Goal: Task Accomplishment & Management: Manage account settings

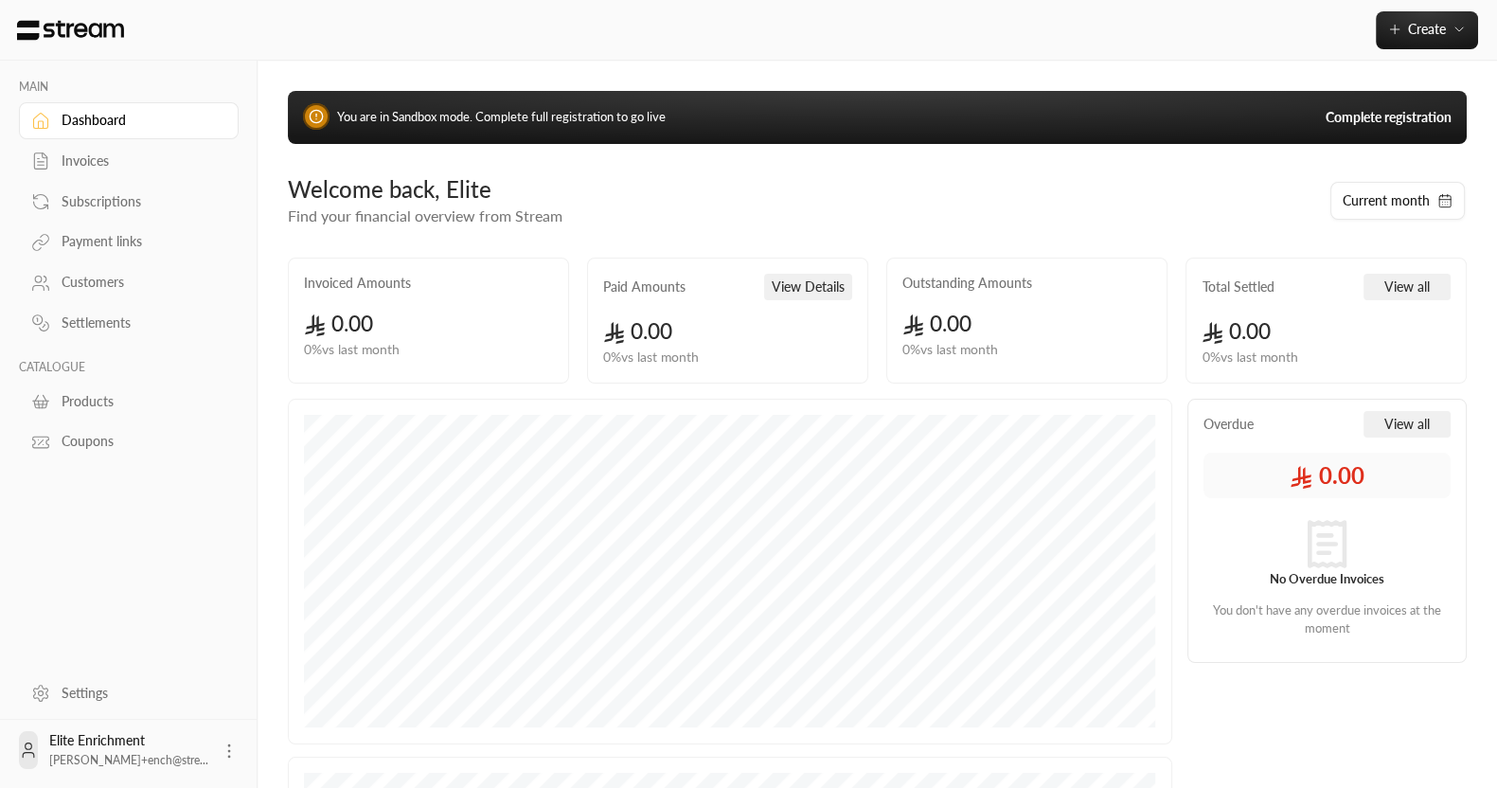
click at [76, 700] on div "Settings" at bounding box center [138, 693] width 153 height 19
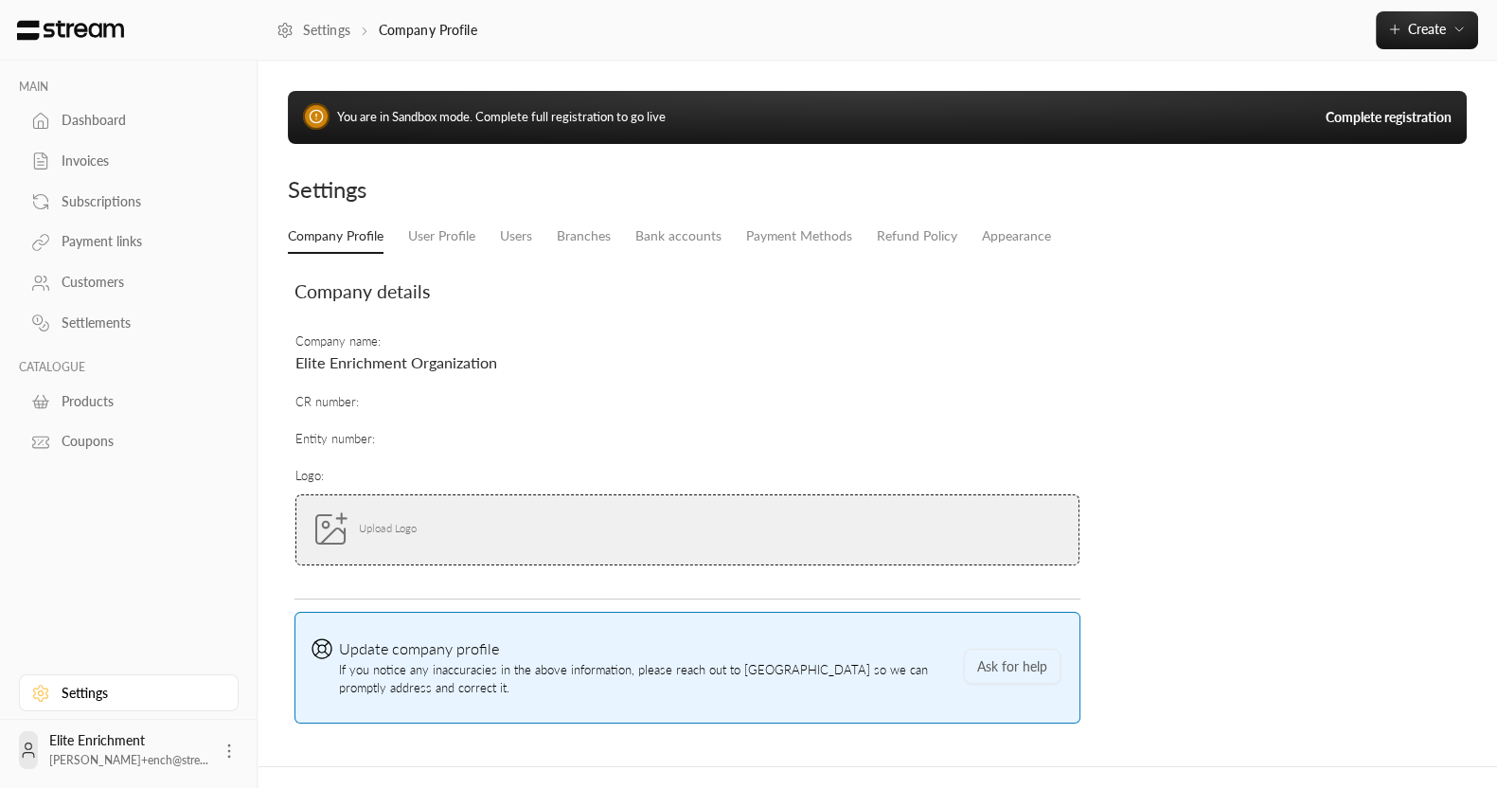
click at [361, 534] on small "Upload Logo" at bounding box center [368, 529] width 115 height 38
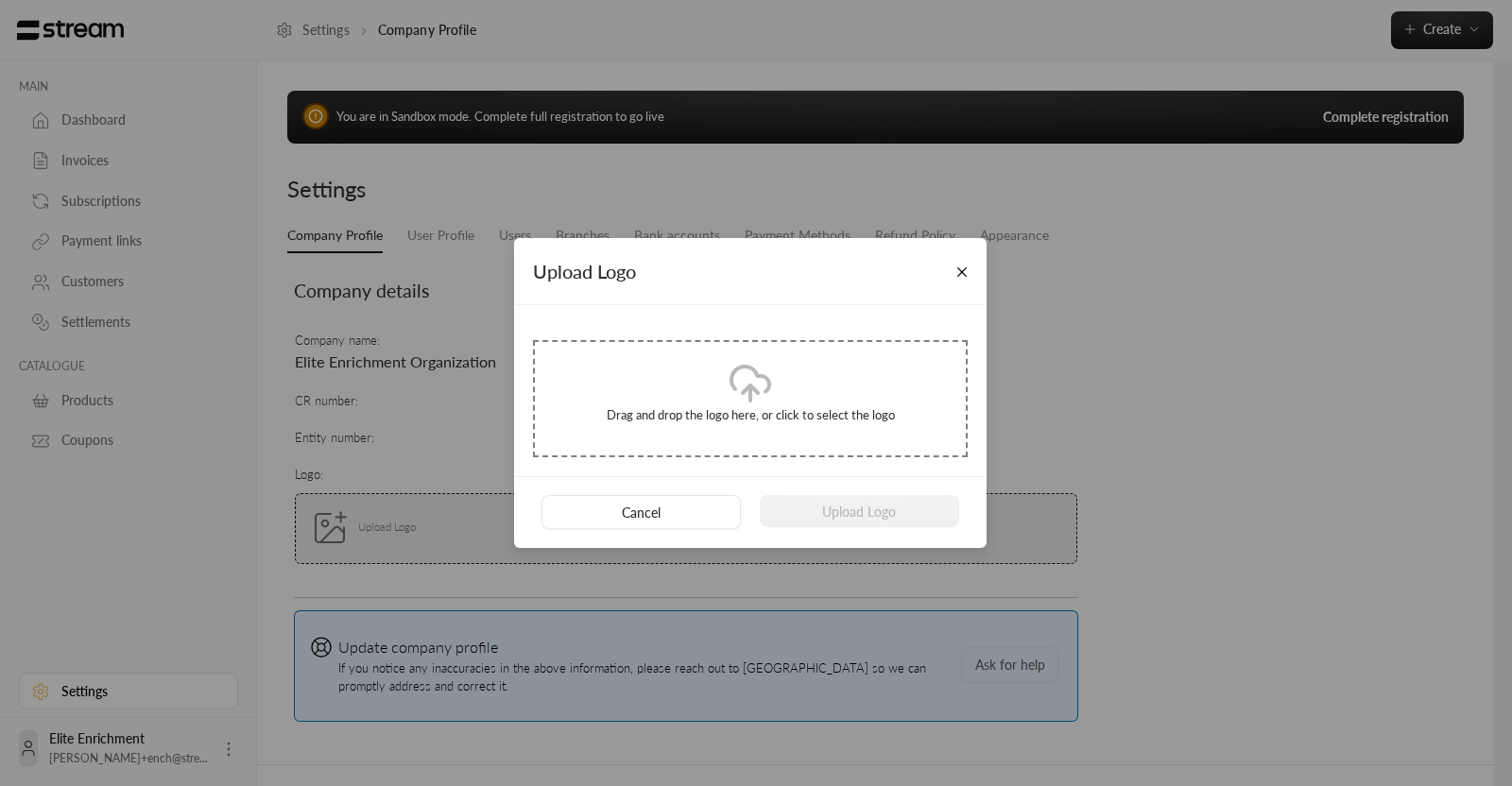
click at [647, 408] on p "Drag and drop the logo here, or click to select the logo" at bounding box center [751, 415] width 393 height 19
type input "**********"
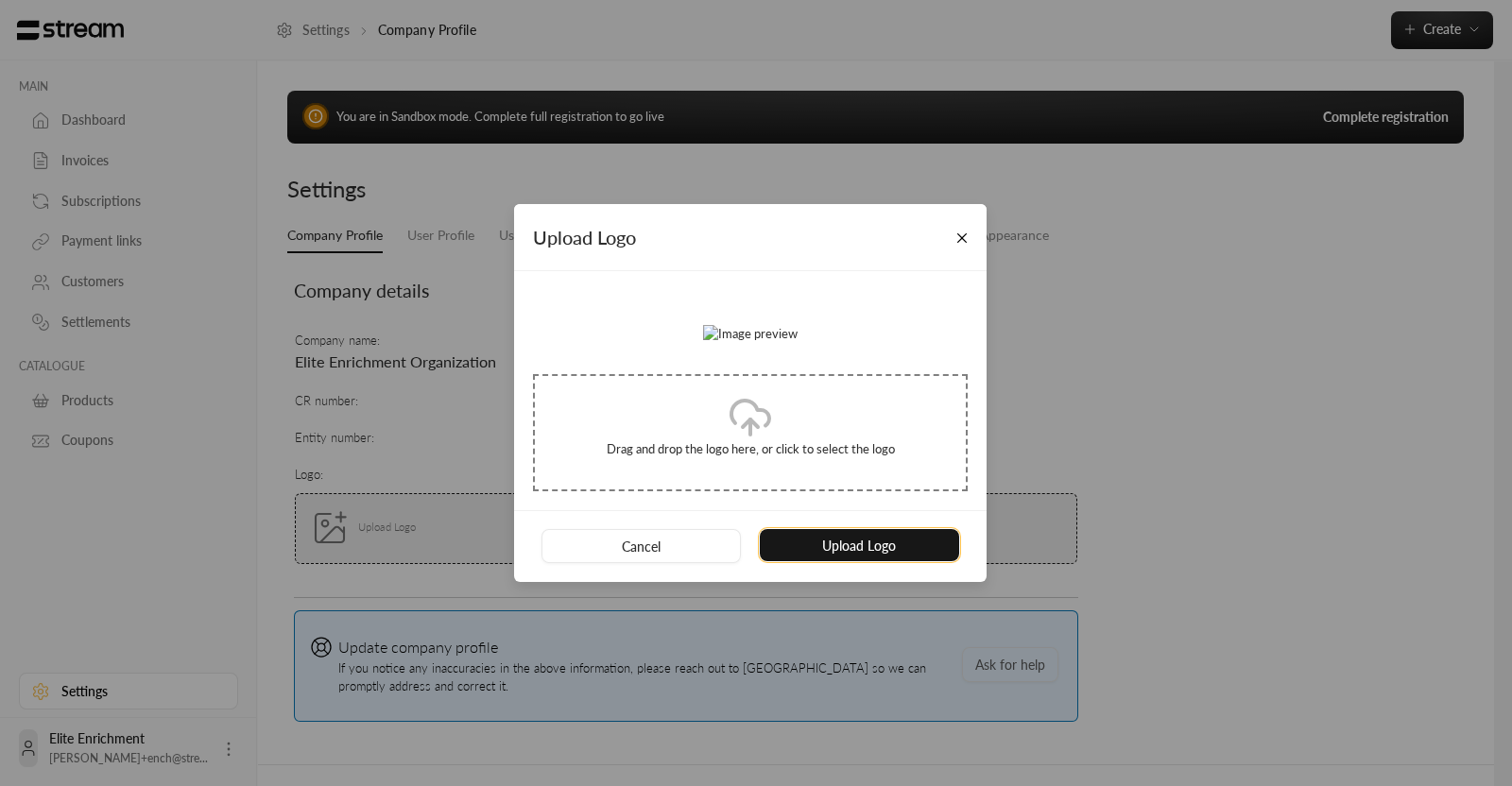
click at [841, 561] on button "Upload Logo" at bounding box center [859, 545] width 200 height 32
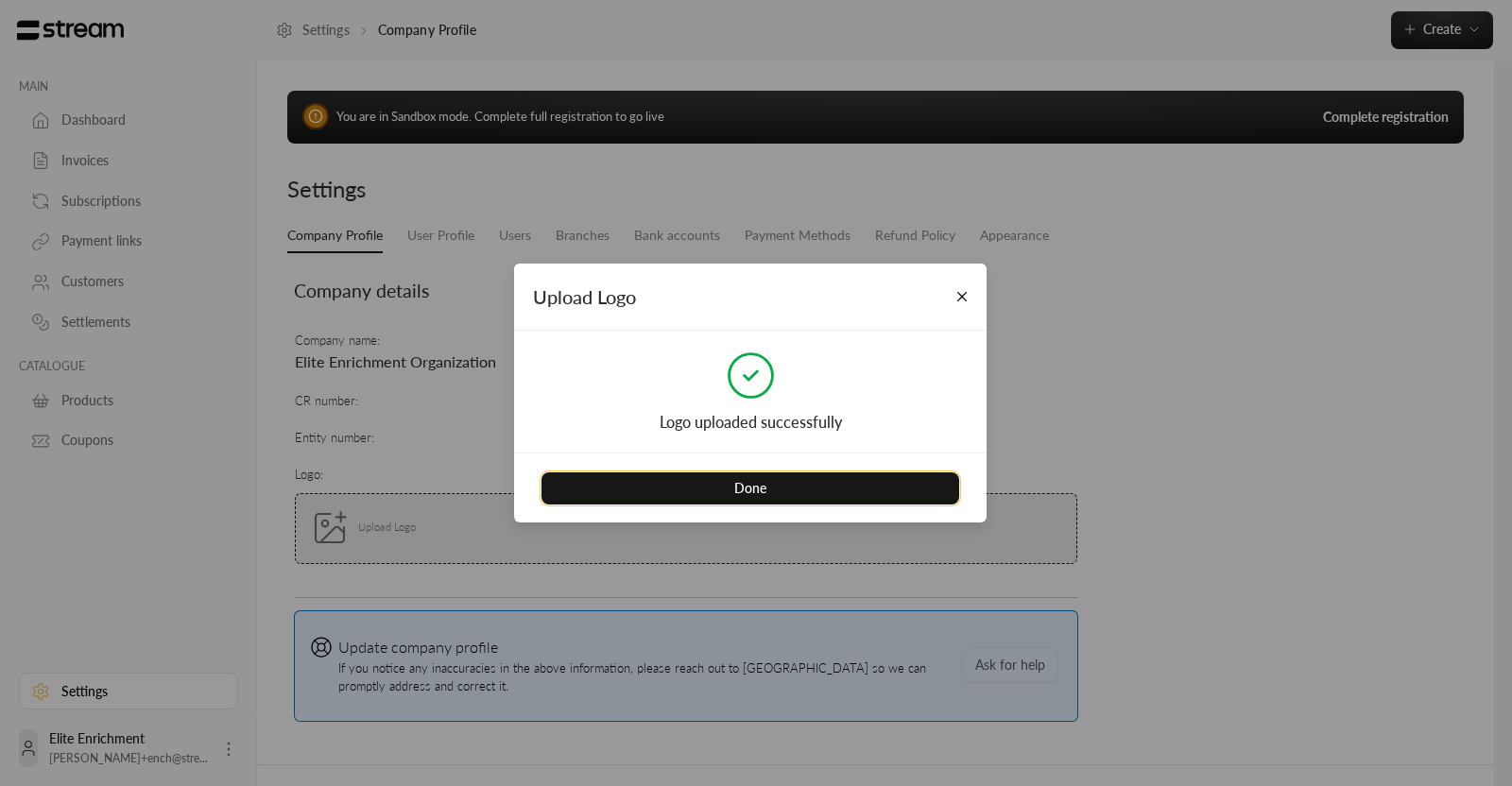
click at [686, 484] on button "Done" at bounding box center [750, 488] width 417 height 32
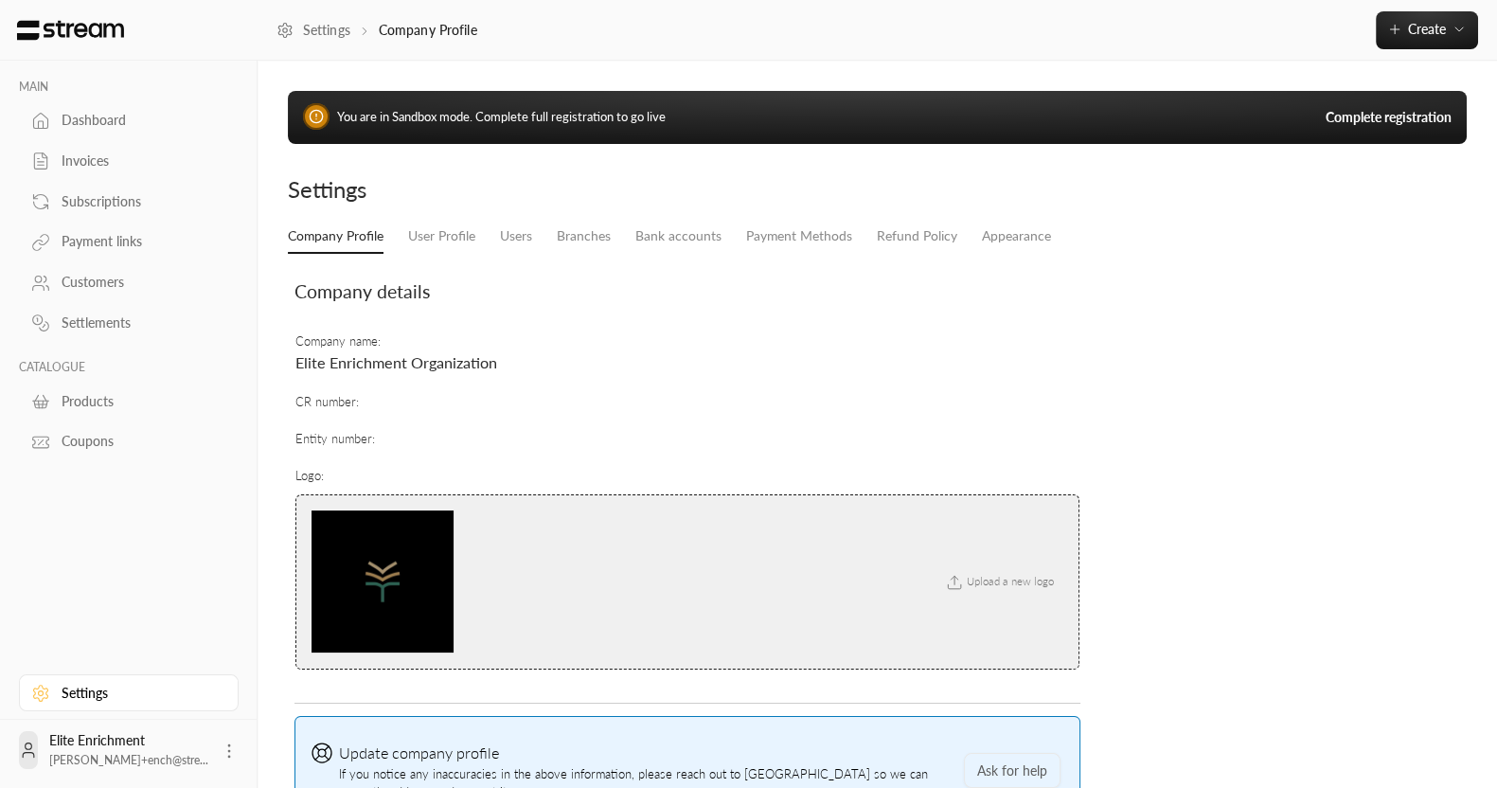
click at [987, 589] on small "Upload a new logo" at bounding box center [997, 582] width 129 height 18
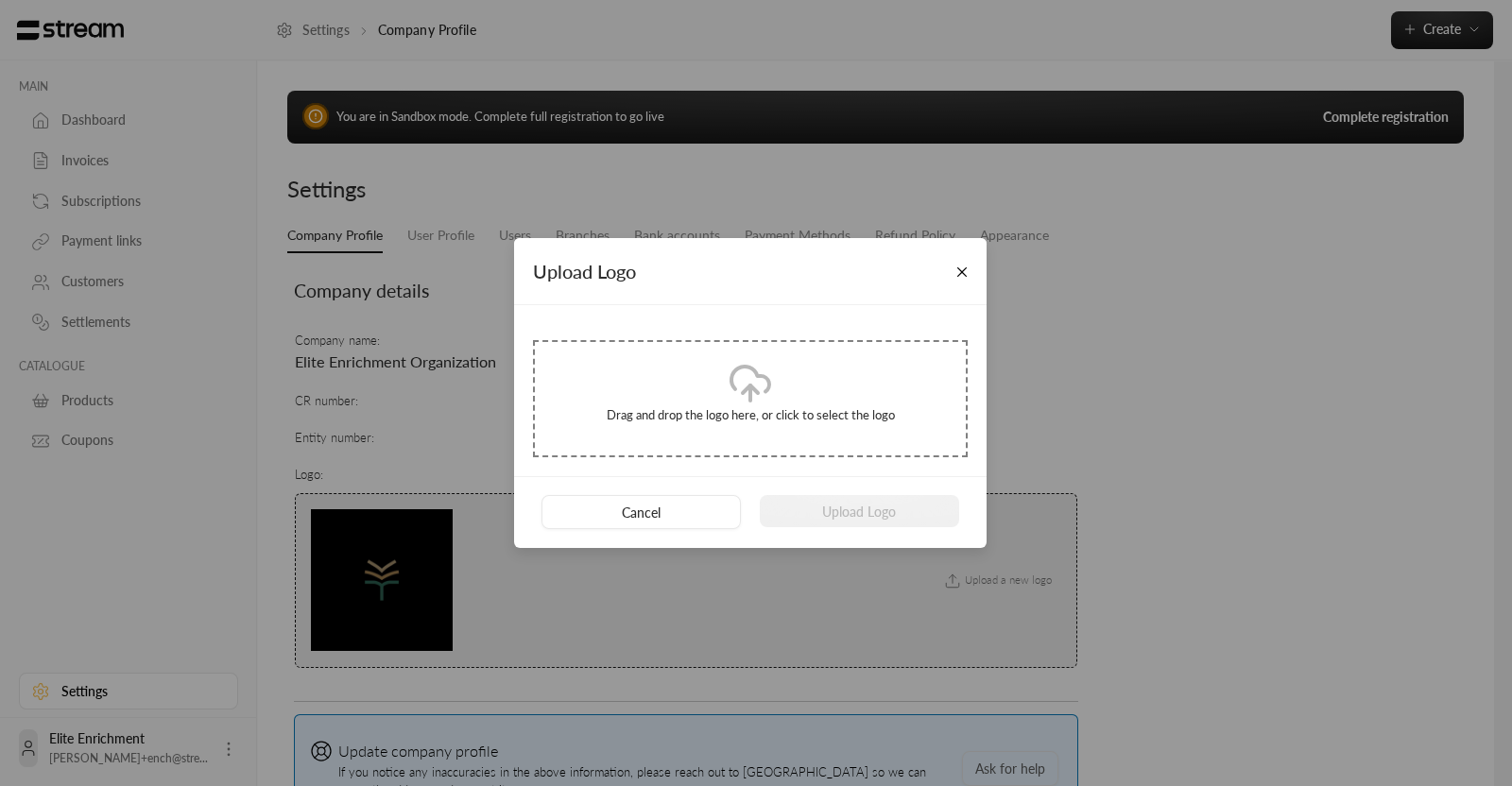
click at [601, 387] on div "Drag and drop the logo here, or click to select the logo" at bounding box center [750, 399] width 434 height 118
type input "**********"
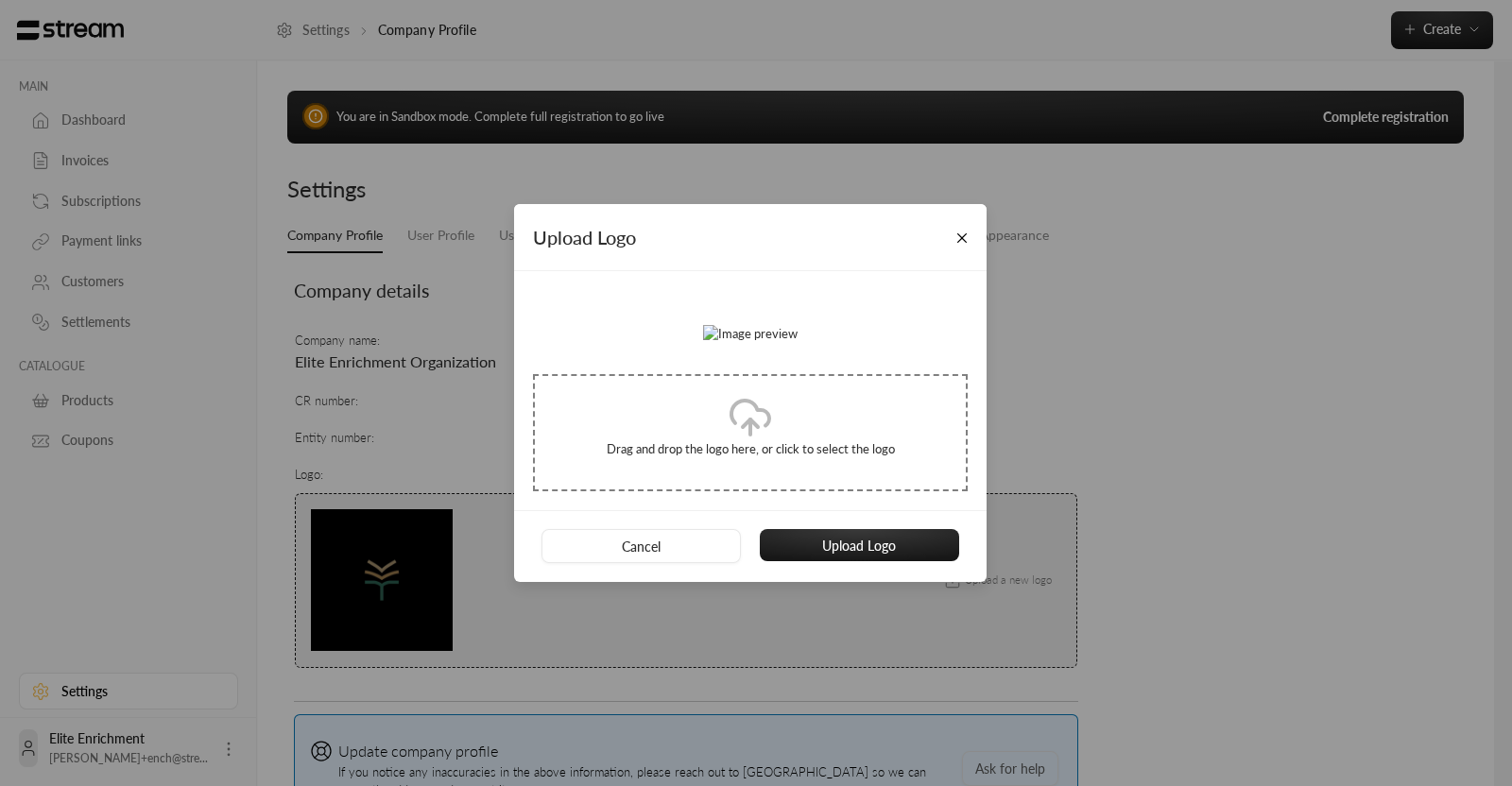
click at [859, 582] on div "Cancel Upload Logo" at bounding box center [750, 546] width 472 height 72
click at [844, 561] on button "Upload Logo" at bounding box center [859, 545] width 200 height 32
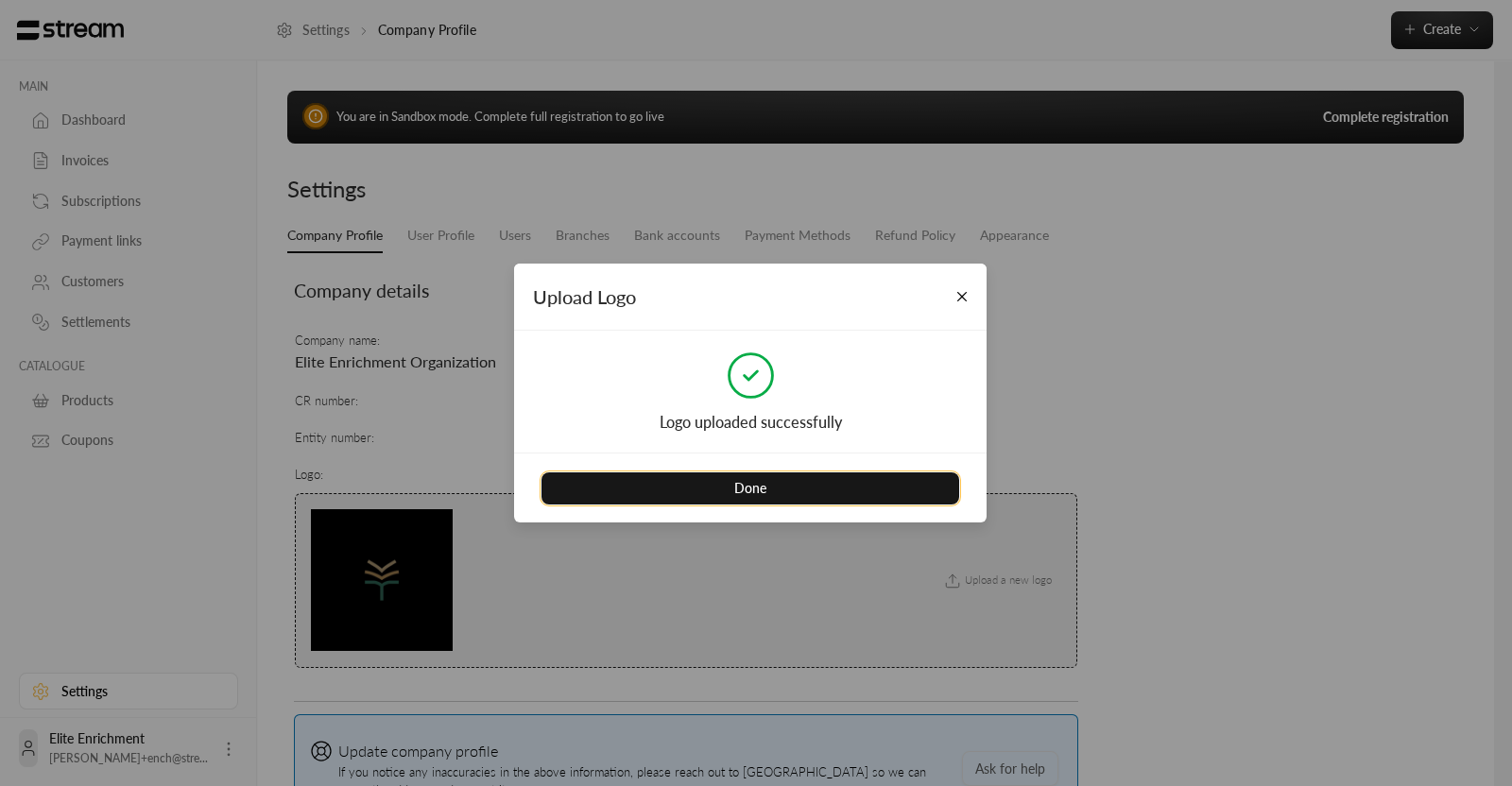
click at [722, 488] on button "Done" at bounding box center [750, 488] width 417 height 32
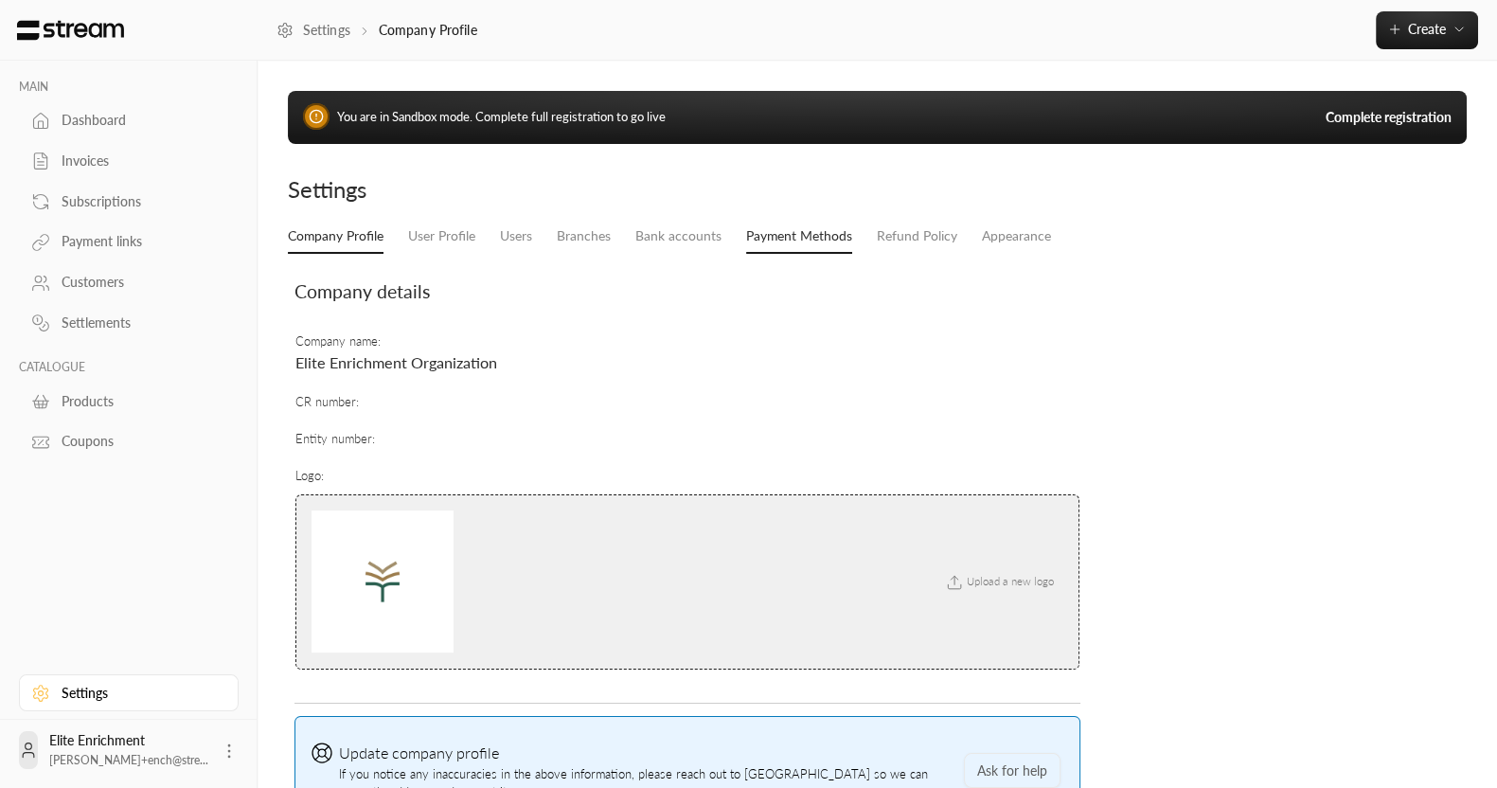
click at [806, 239] on link "Payment Methods" at bounding box center [799, 237] width 106 height 34
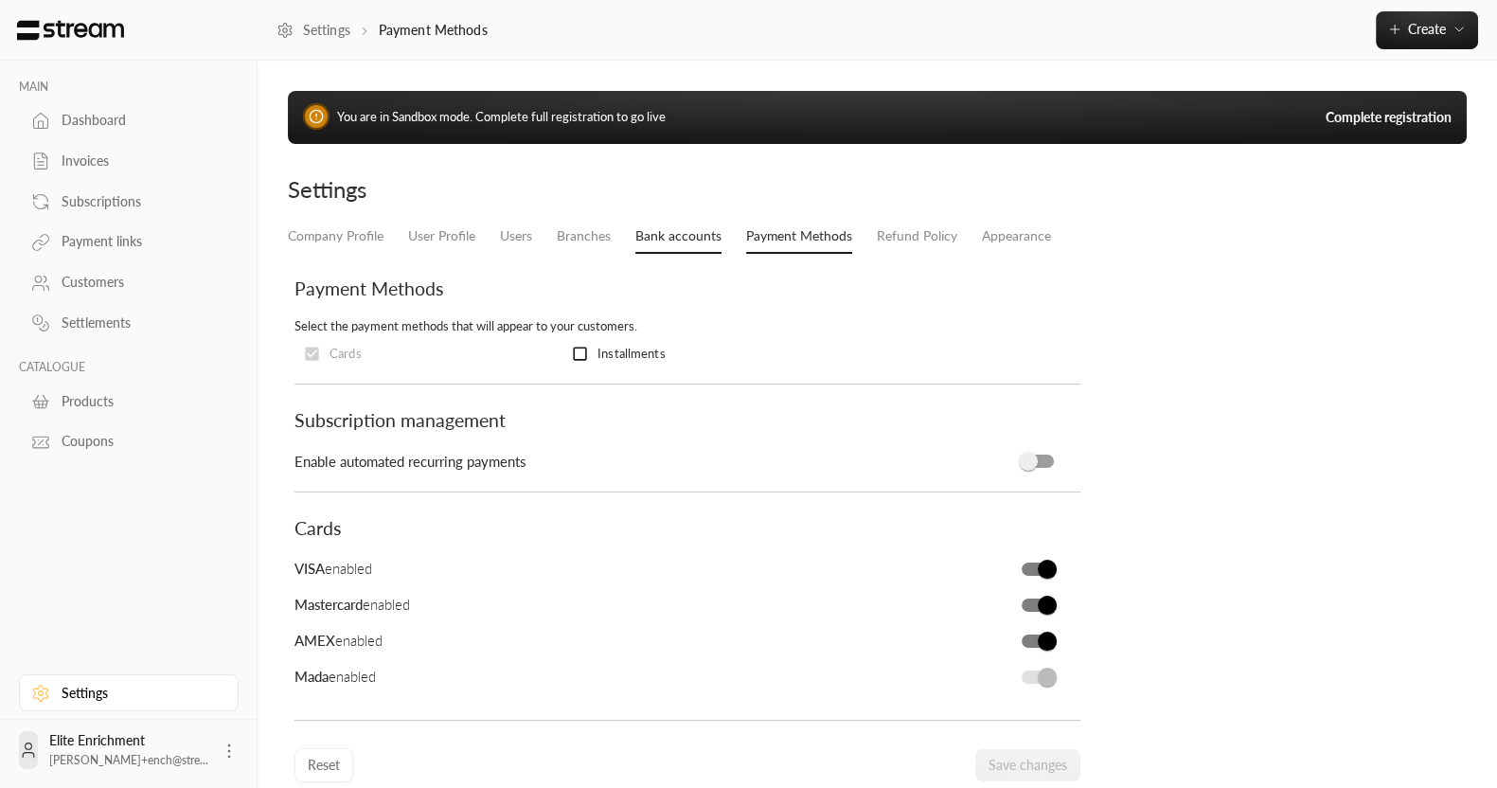
click at [649, 240] on link "Bank accounts" at bounding box center [678, 237] width 86 height 34
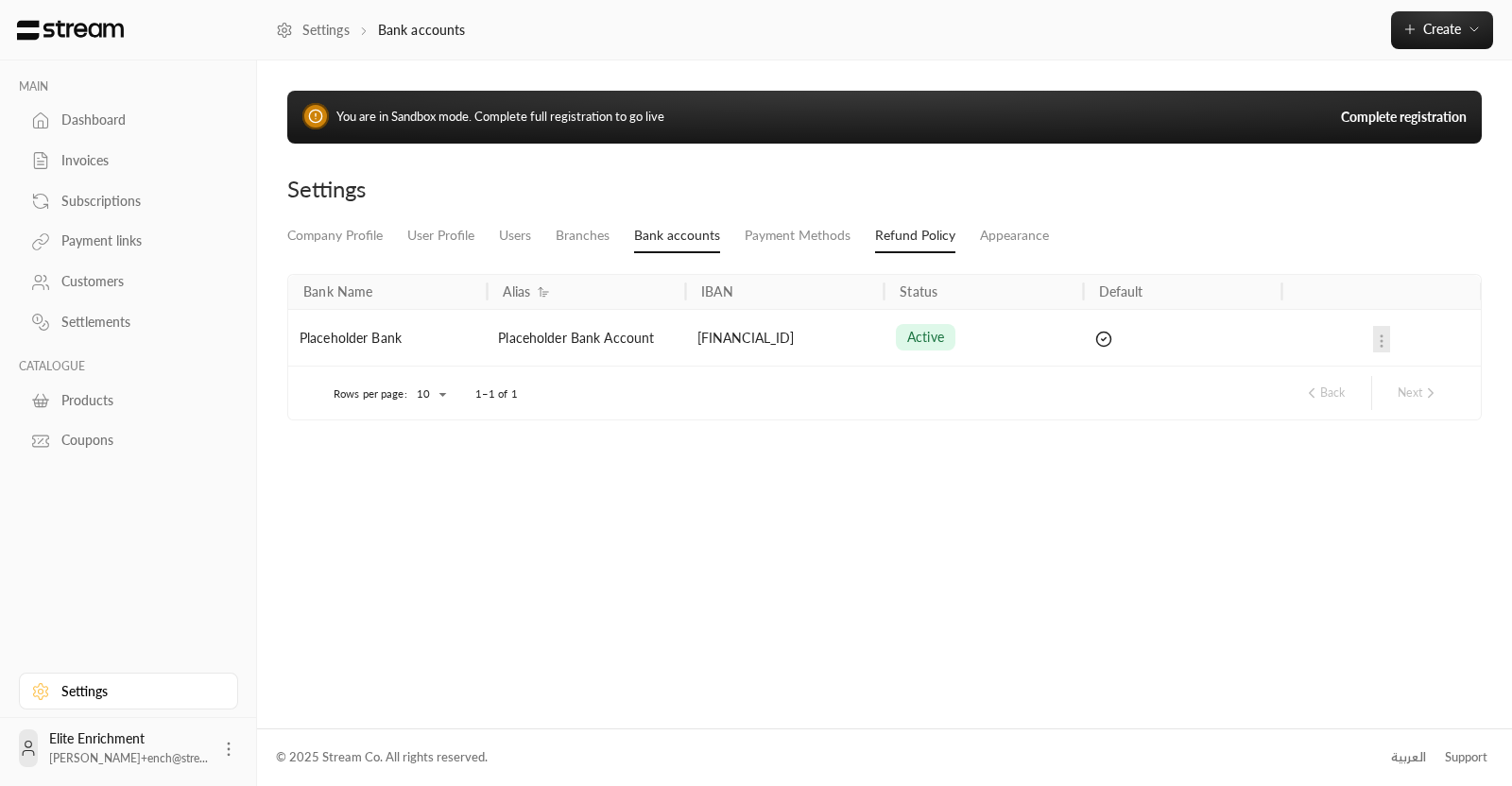
click at [916, 240] on link "Refund Policy" at bounding box center [915, 236] width 80 height 34
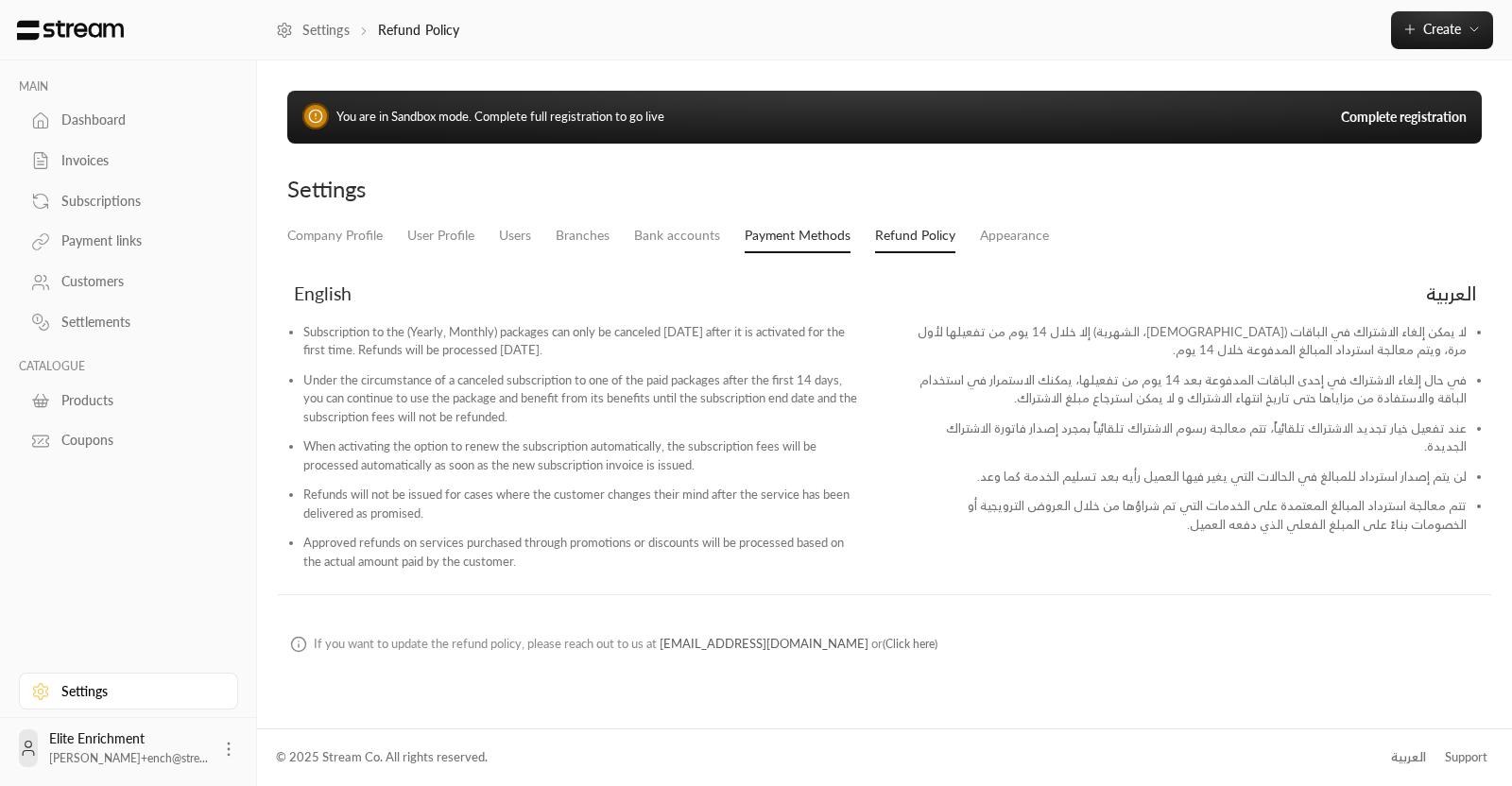
click at [779, 239] on link "Payment Methods" at bounding box center [797, 236] width 106 height 34
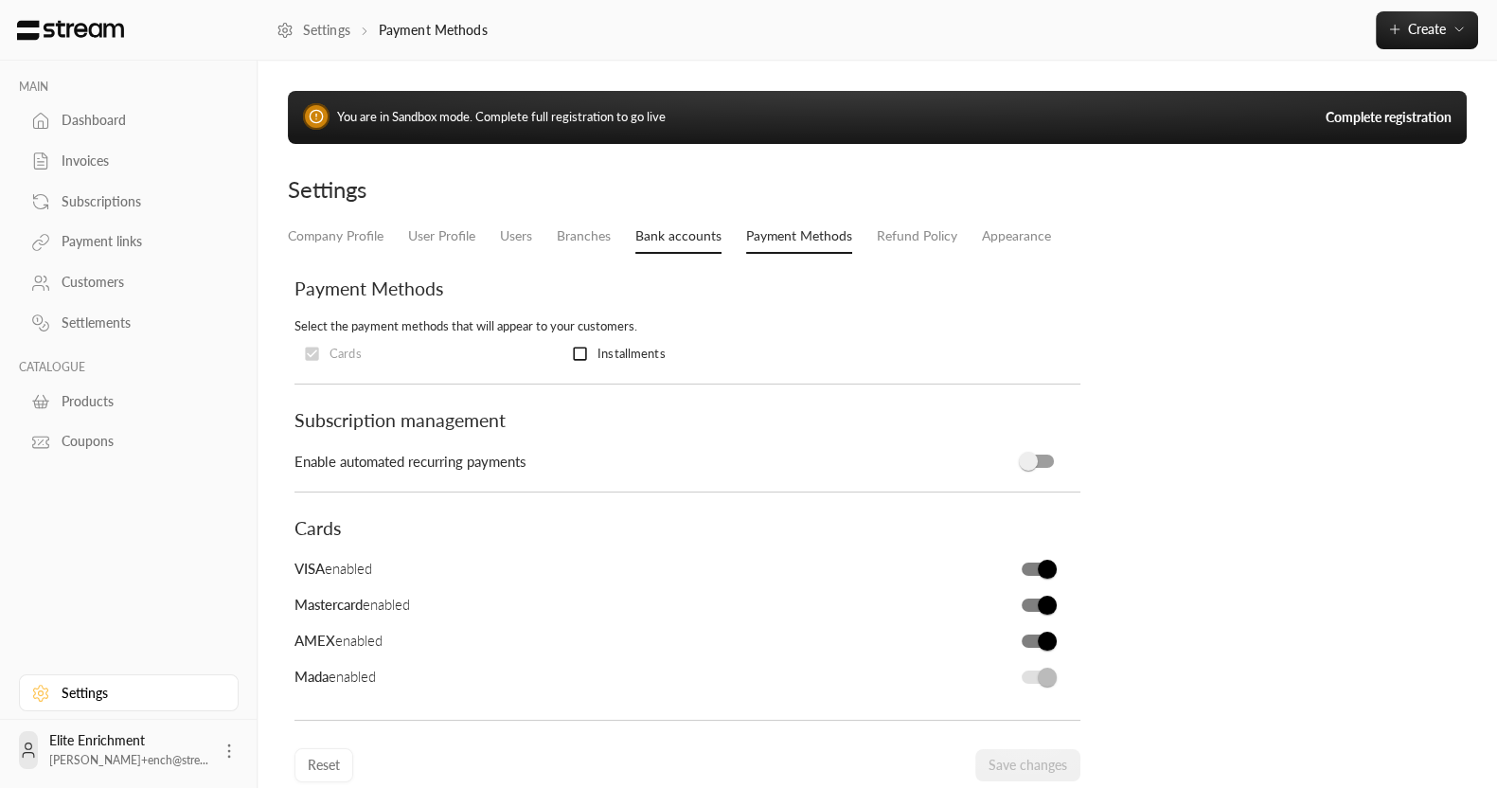
click at [691, 239] on link "Bank accounts" at bounding box center [678, 237] width 86 height 34
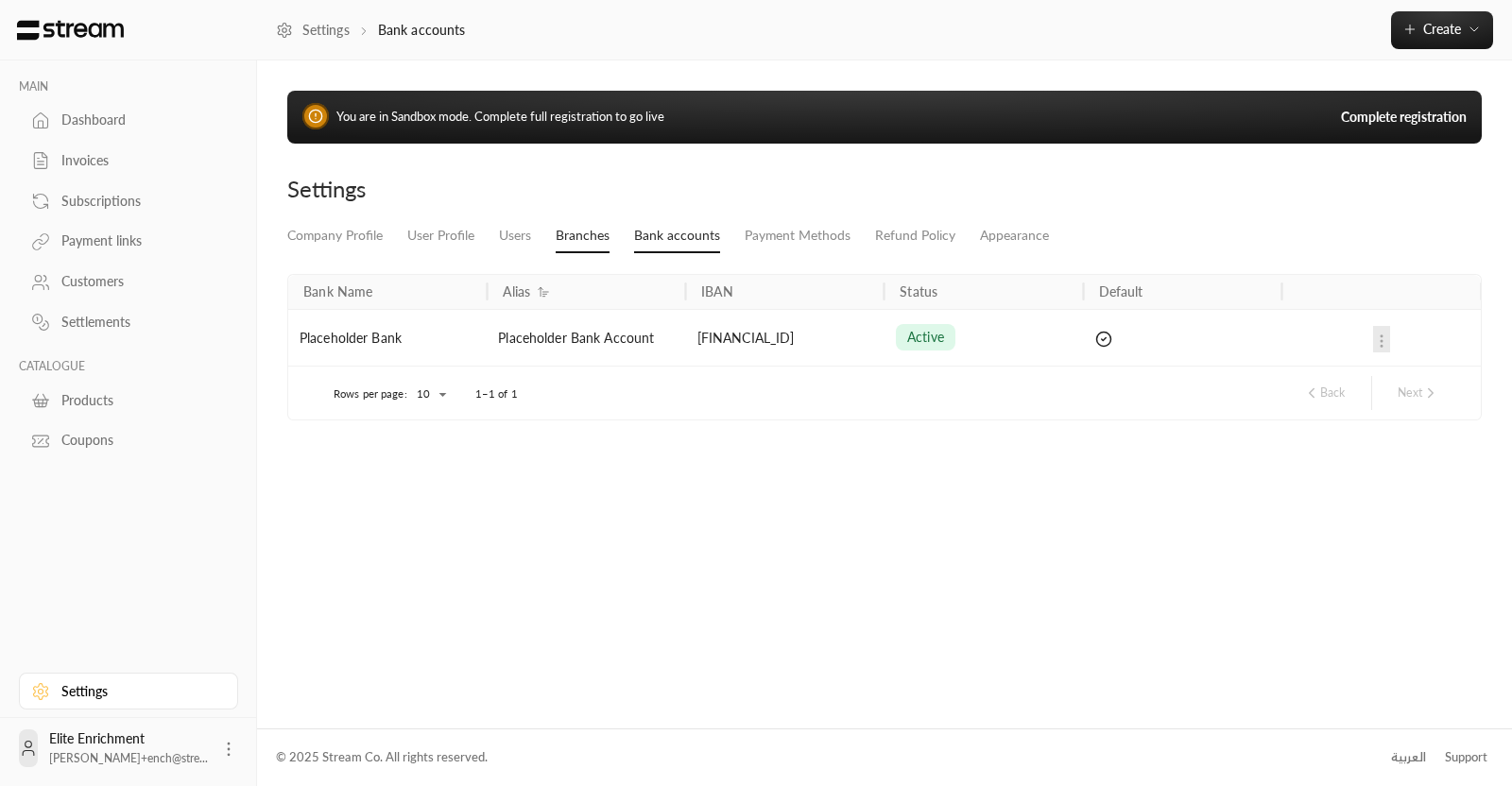
click at [584, 238] on link "Branches" at bounding box center [583, 236] width 54 height 34
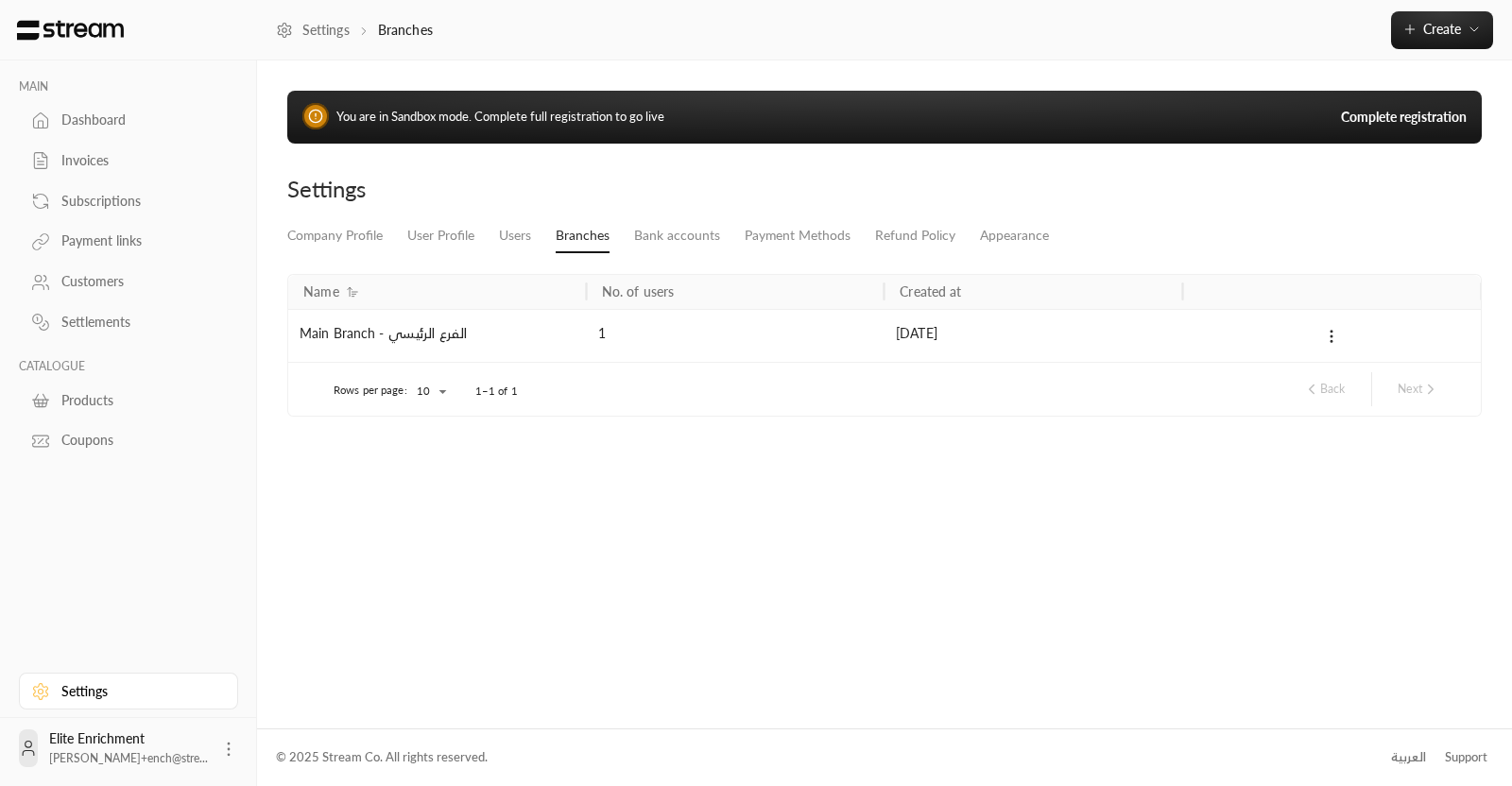
click at [474, 250] on li "User Profile" at bounding box center [441, 236] width 92 height 34
click at [487, 245] on li "Users" at bounding box center [515, 236] width 57 height 34
click at [513, 236] on link "Users" at bounding box center [515, 236] width 32 height 34
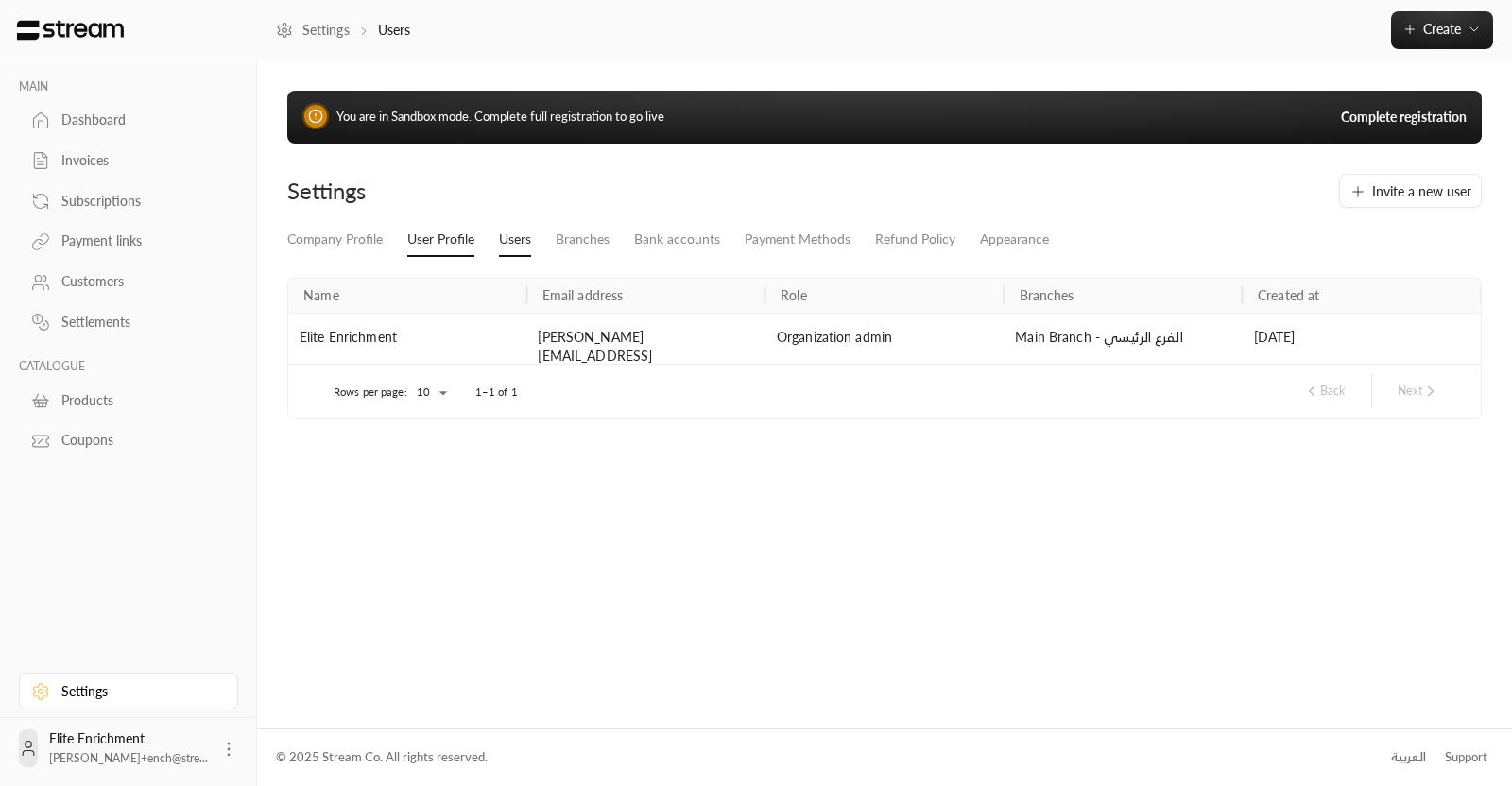
click at [438, 237] on link "User Profile" at bounding box center [440, 239] width 67 height 34
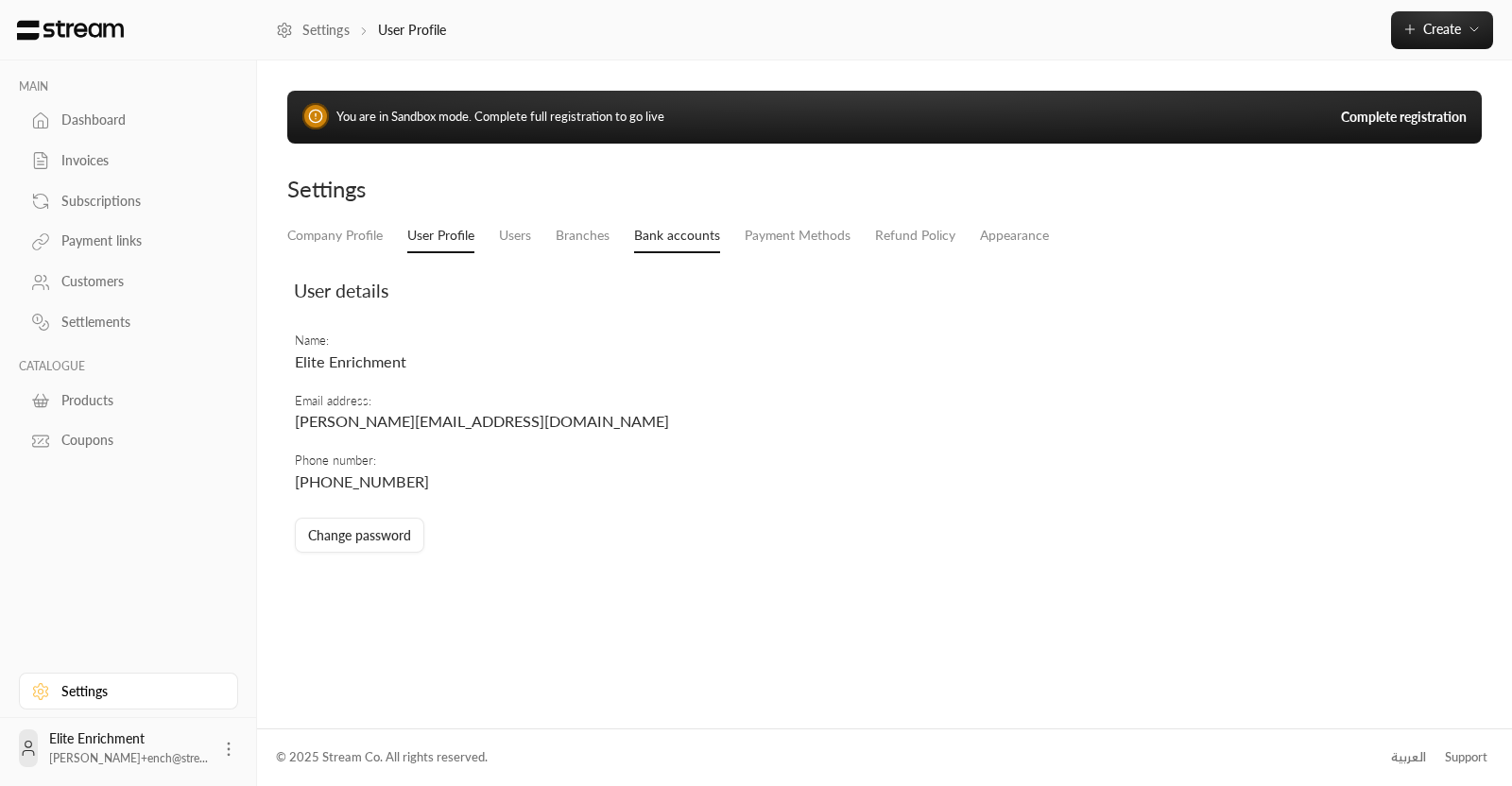
click at [704, 240] on link "Bank accounts" at bounding box center [677, 236] width 86 height 34
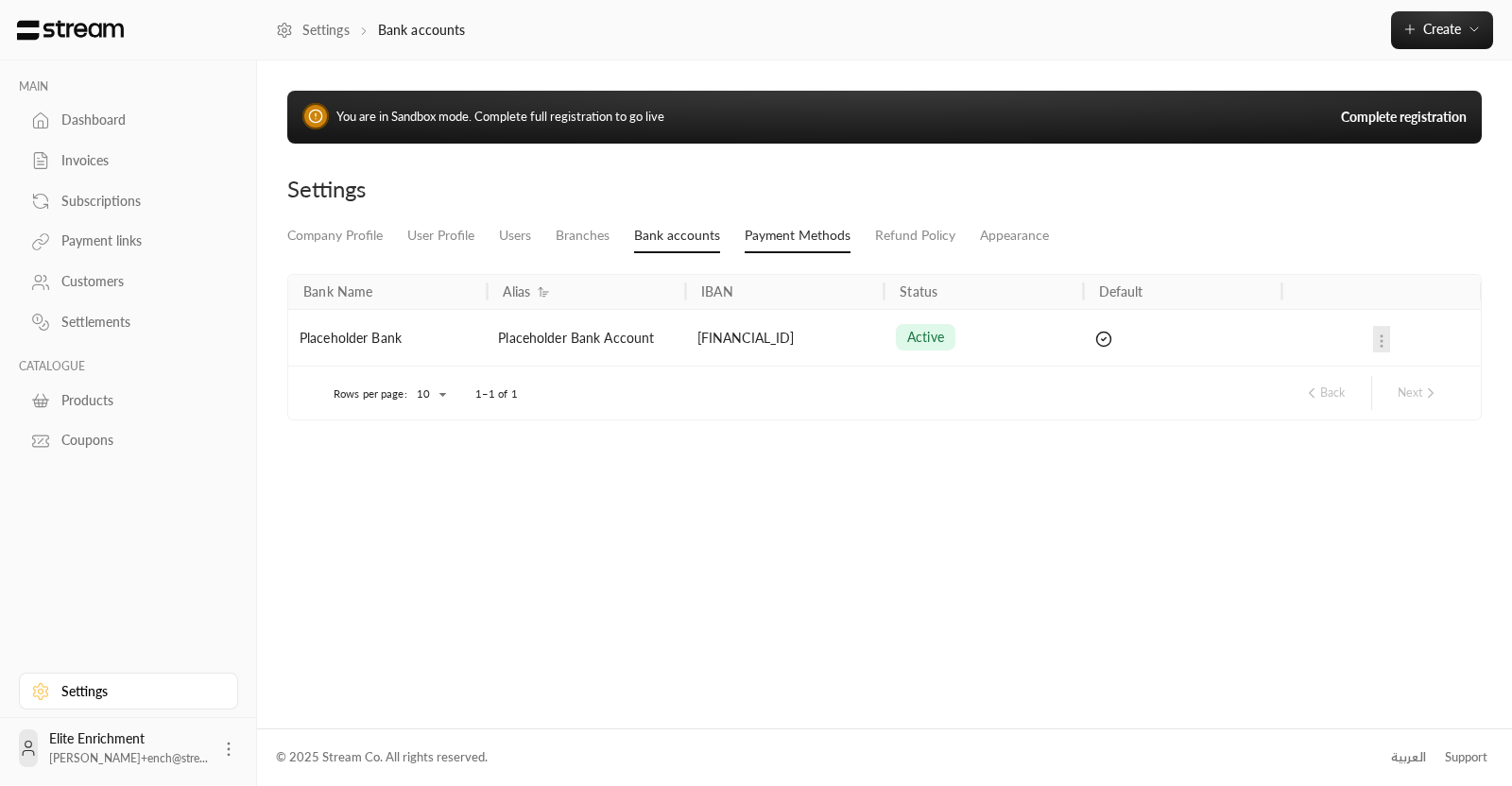
click at [798, 240] on link "Payment Methods" at bounding box center [797, 236] width 106 height 34
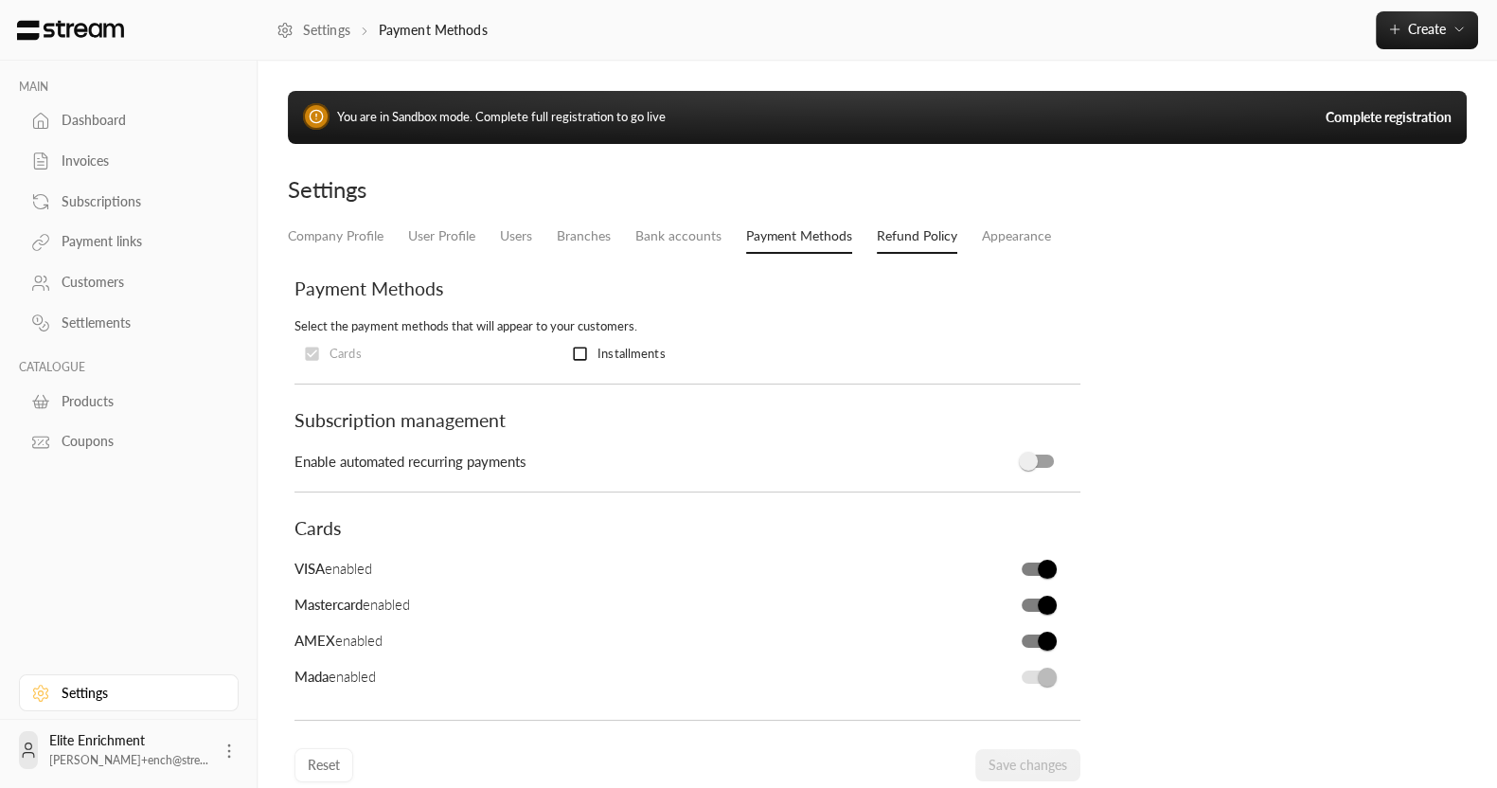
click at [919, 238] on link "Refund Policy" at bounding box center [917, 237] width 80 height 34
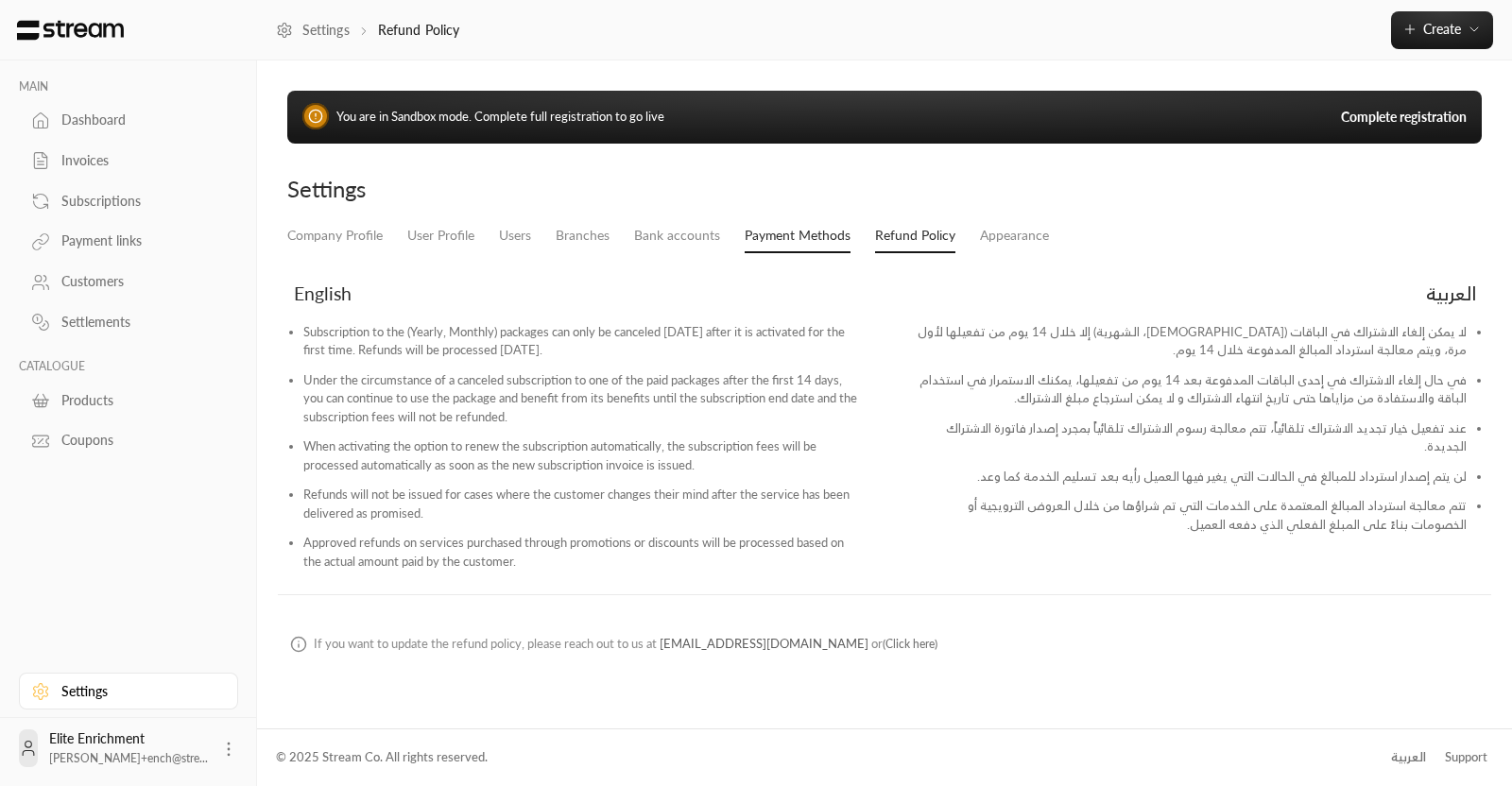
click at [765, 229] on link "Payment Methods" at bounding box center [797, 236] width 106 height 34
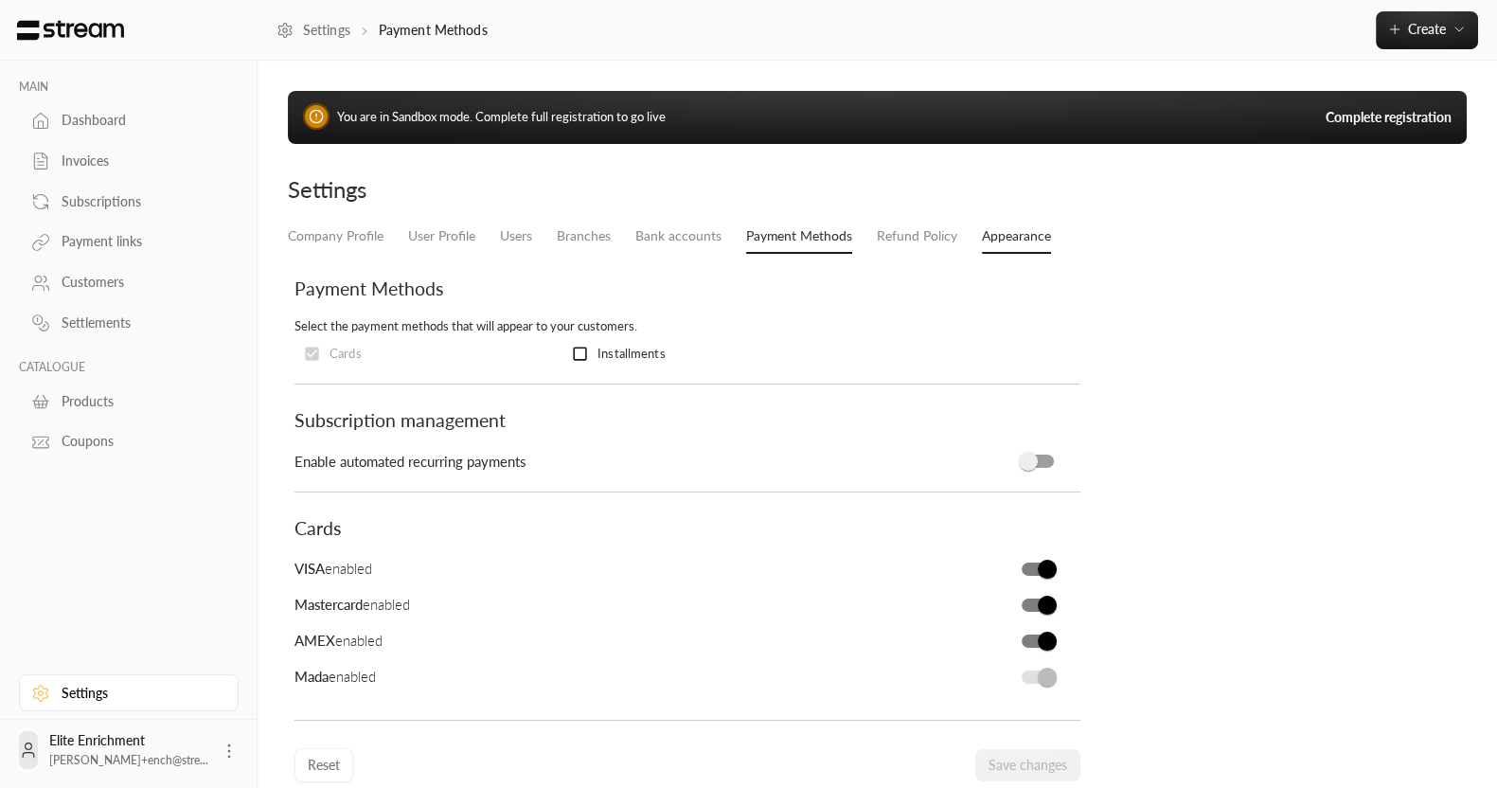
click at [1024, 248] on link "Appearance" at bounding box center [1016, 237] width 69 height 34
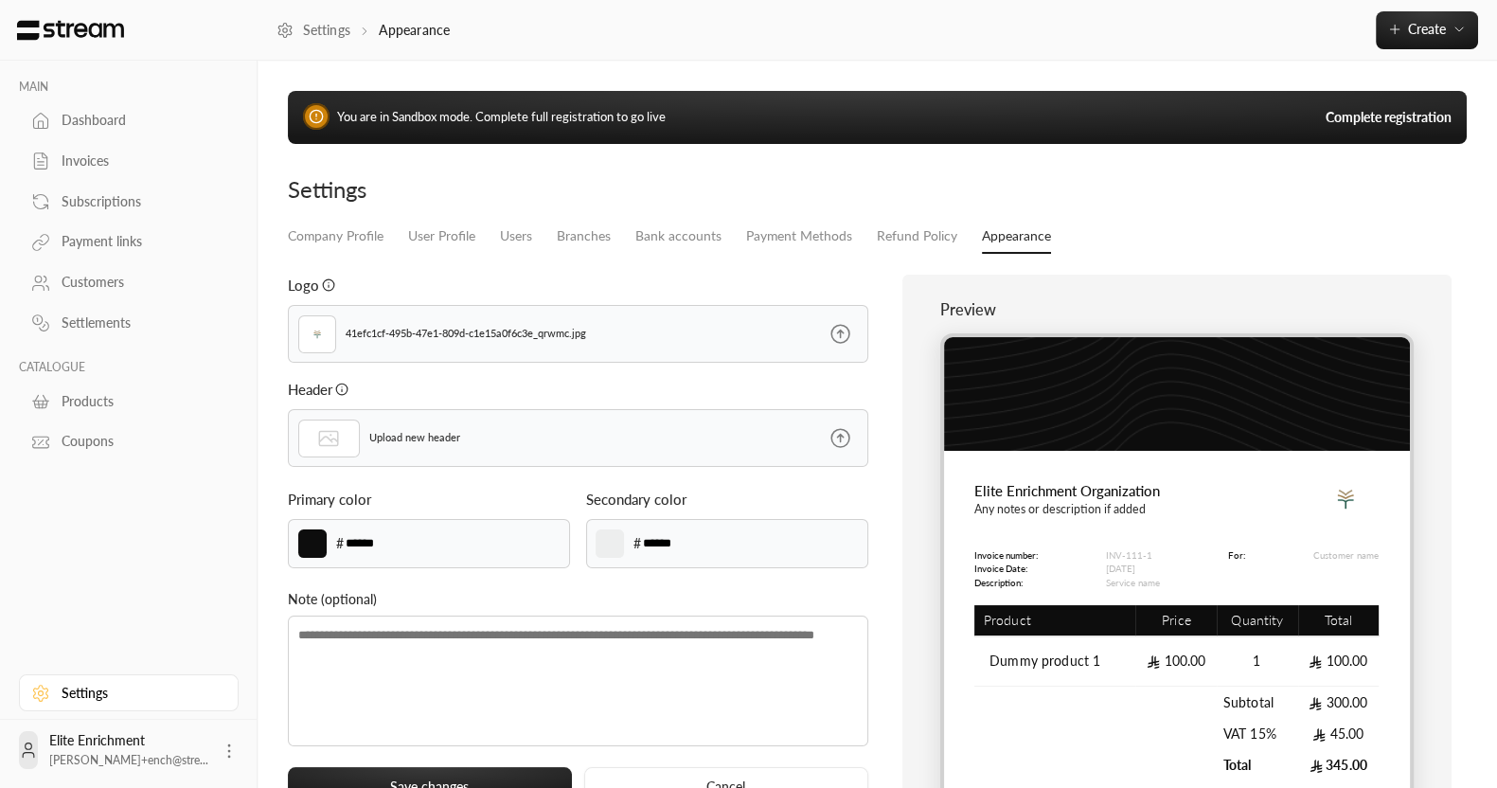
type input "******"
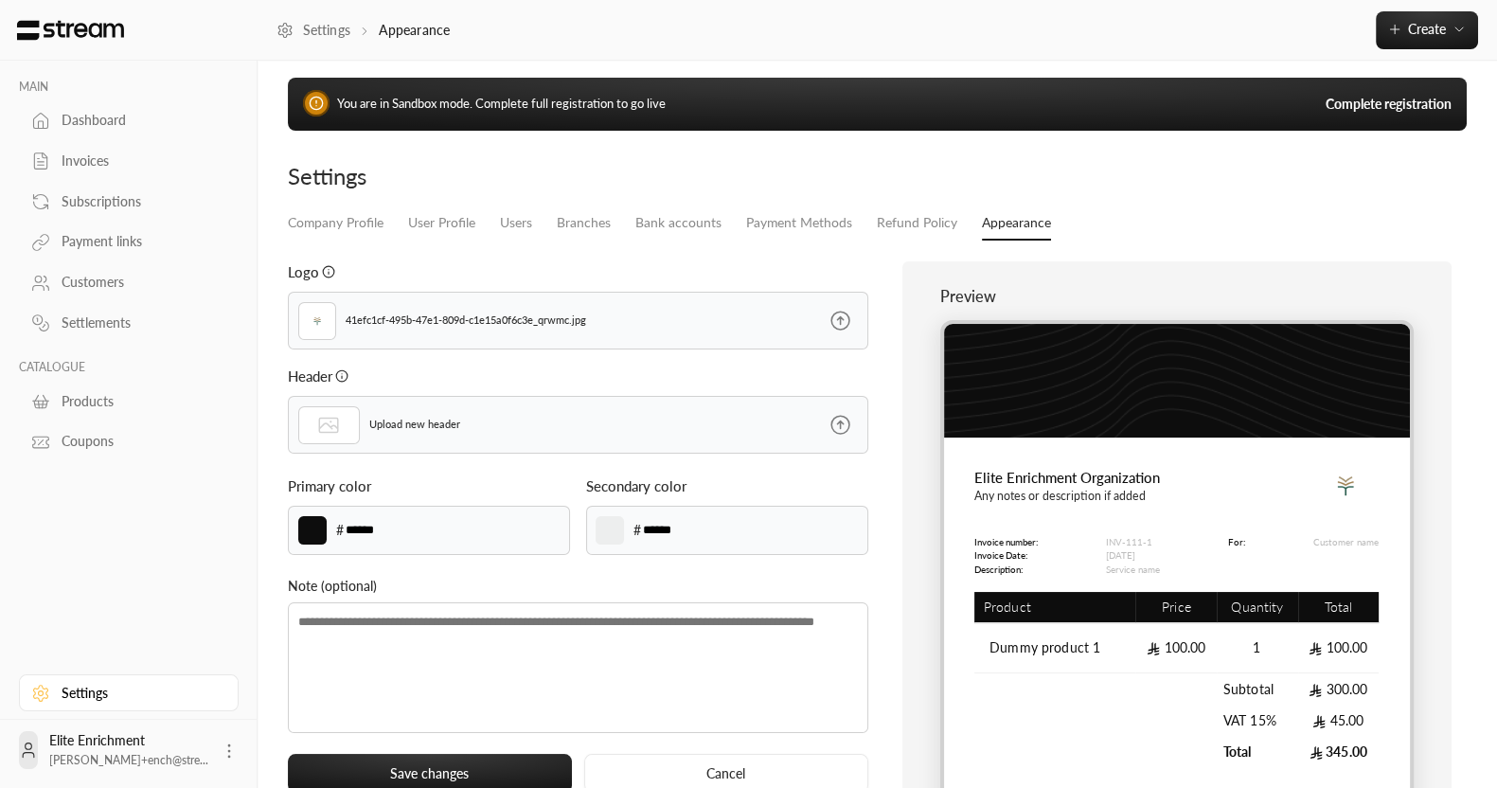
click at [582, 386] on div "Header Upload new header" at bounding box center [578, 409] width 580 height 89
click at [830, 417] on icon at bounding box center [840, 425] width 24 height 24
click at [0, 0] on input "file" at bounding box center [0, 0] width 0 height 0
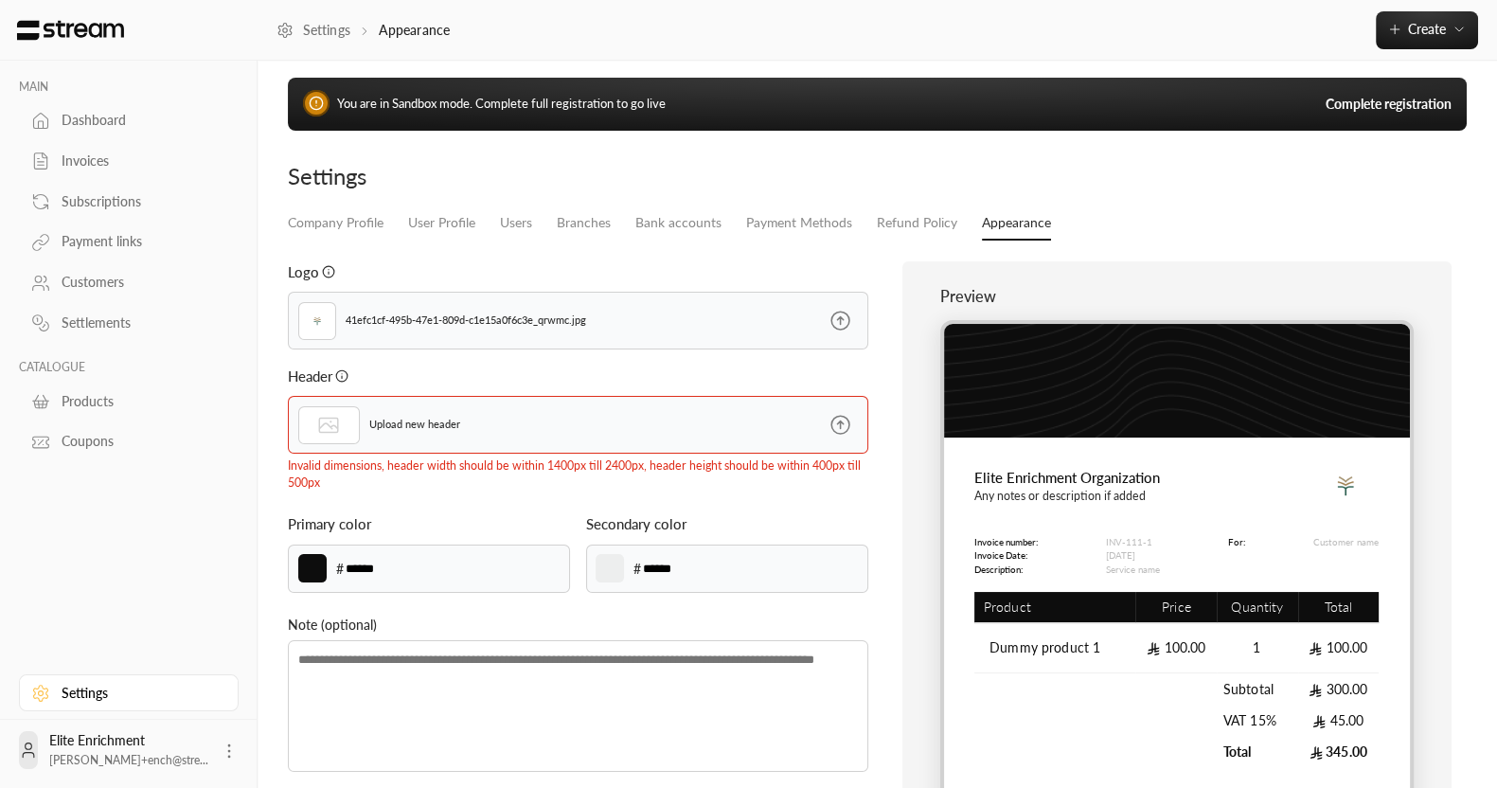
click at [842, 436] on label at bounding box center [839, 425] width 55 height 55
click at [0, 0] on input "file" at bounding box center [0, 0] width 0 height 0
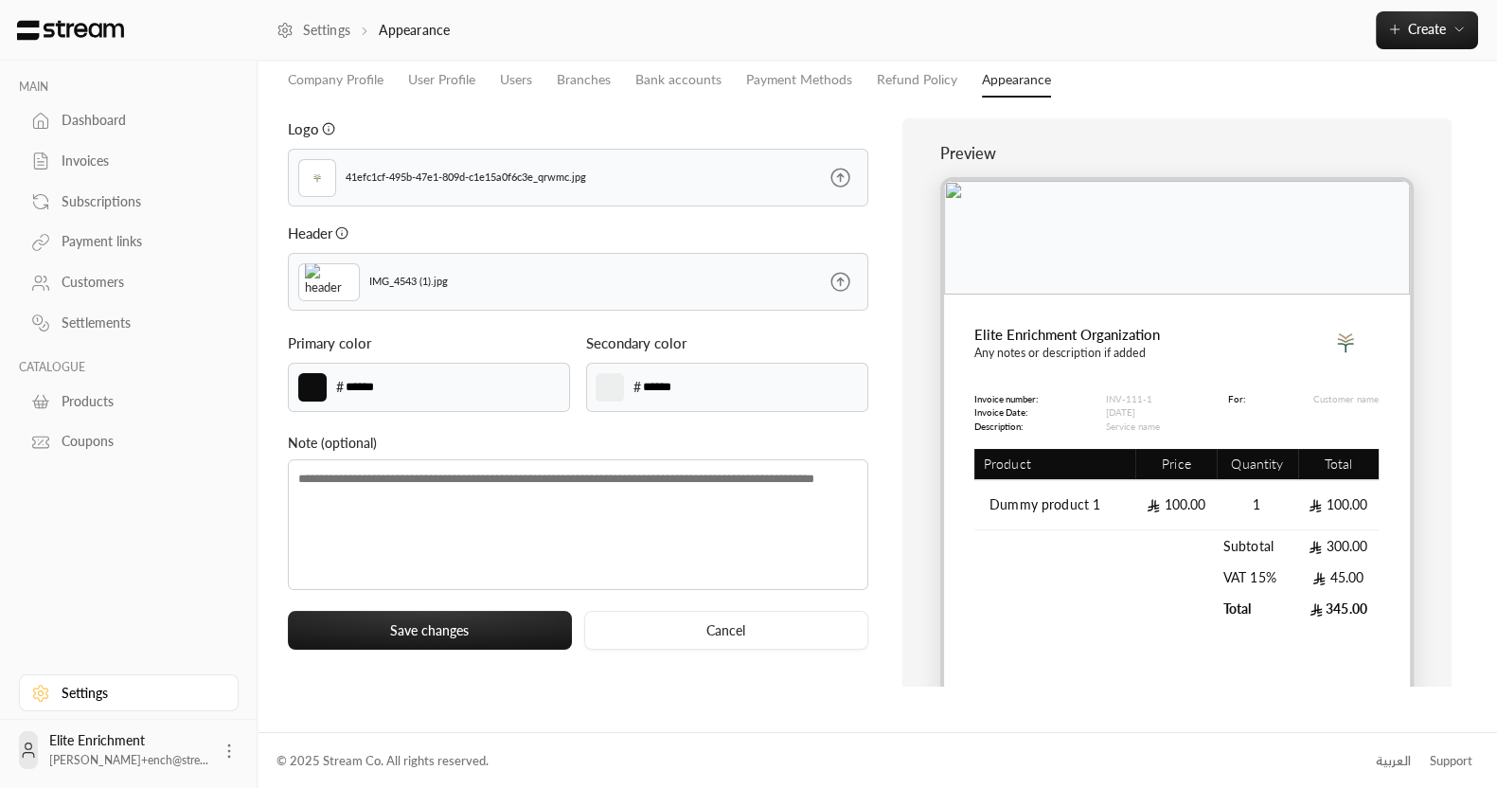
scroll to position [157, 0]
click at [367, 381] on input "******" at bounding box center [377, 386] width 67 height 21
paste input
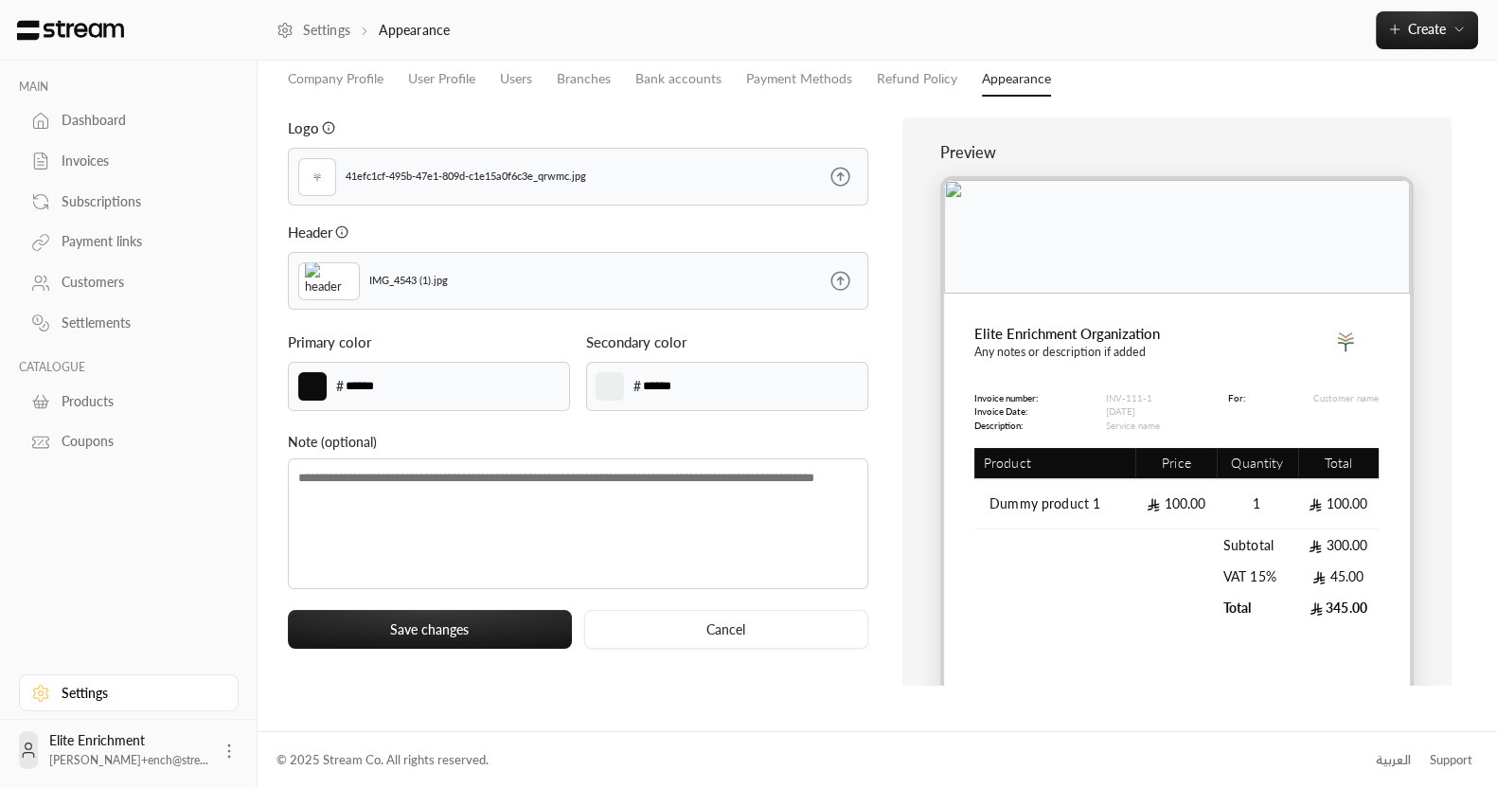
type input "******"
